Goal: Task Accomplishment & Management: Use online tool/utility

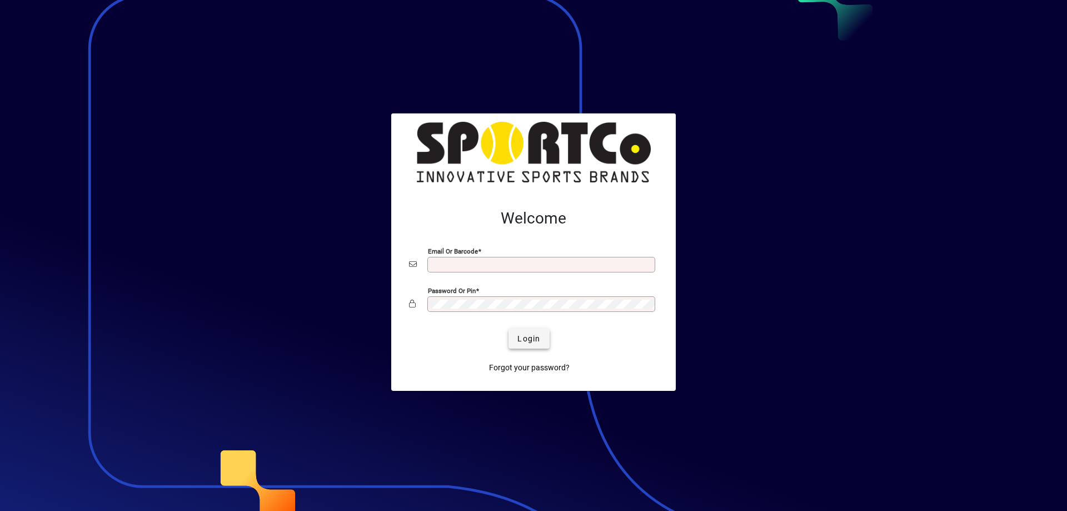
type input "**********"
click at [541, 339] on span "submit" at bounding box center [529, 338] width 41 height 27
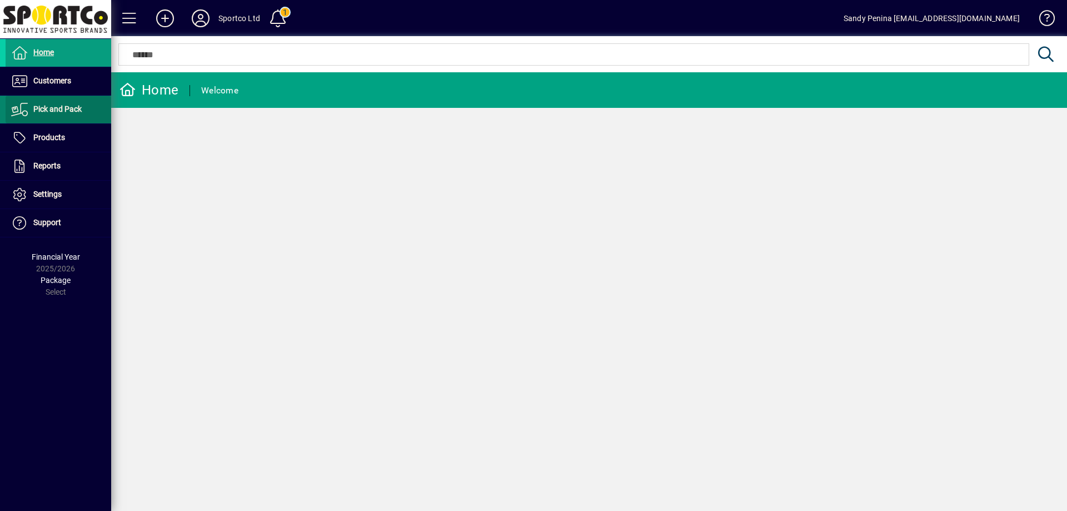
click at [57, 104] on span "Pick and Pack" at bounding box center [57, 108] width 48 height 9
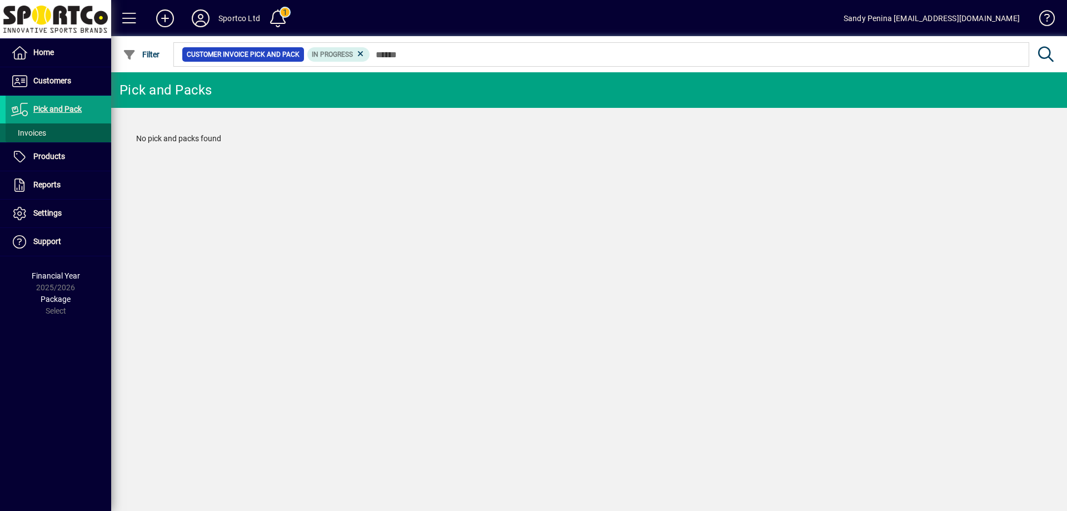
click at [35, 128] on span "Invoices" at bounding box center [28, 132] width 35 height 9
